Goal: Find specific page/section: Find specific page/section

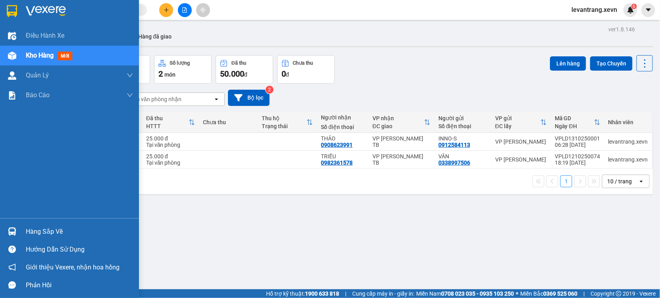
click at [33, 234] on div "Hàng sắp về" at bounding box center [79, 232] width 107 height 12
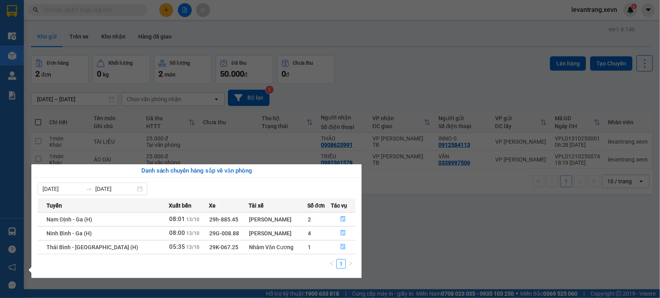
click at [407, 219] on section "Kết quả tìm kiếm ( 0 ) Bộ lọc No Data levantrang.xevn 6 Điều hành xe Kho hàng m…" at bounding box center [330, 149] width 660 height 298
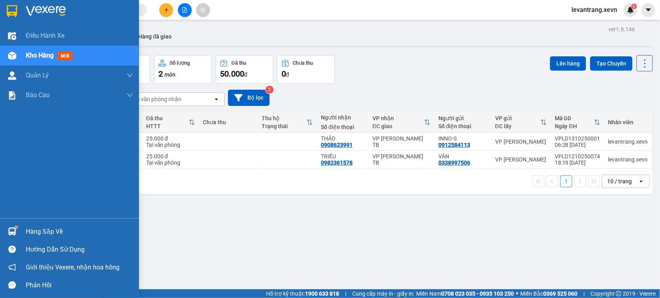
click at [15, 230] on img at bounding box center [12, 231] width 8 height 8
click at [13, 229] on img at bounding box center [12, 231] width 8 height 8
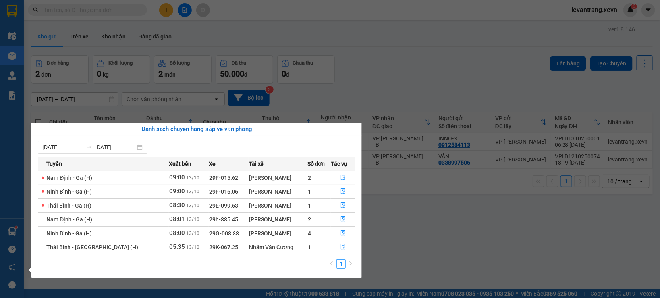
click at [445, 237] on section "Kết quả tìm kiếm ( 0 ) Bộ lọc No Data levantrang.xevn 6 Điều hành xe Kho hàng m…" at bounding box center [330, 149] width 660 height 298
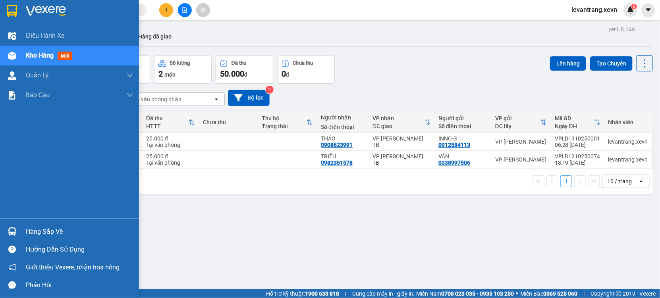
click at [16, 229] on div at bounding box center [12, 232] width 14 height 14
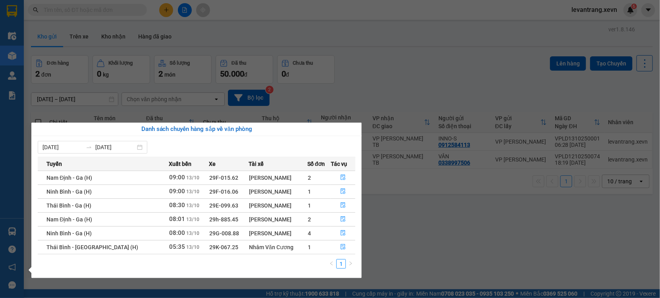
click at [424, 221] on section "Kết quả tìm kiếm ( 0 ) Bộ lọc No Data levantrang.xevn 6 Điều hành xe Kho hàng m…" at bounding box center [330, 149] width 660 height 298
